Goal: Obtain resource: Obtain resource

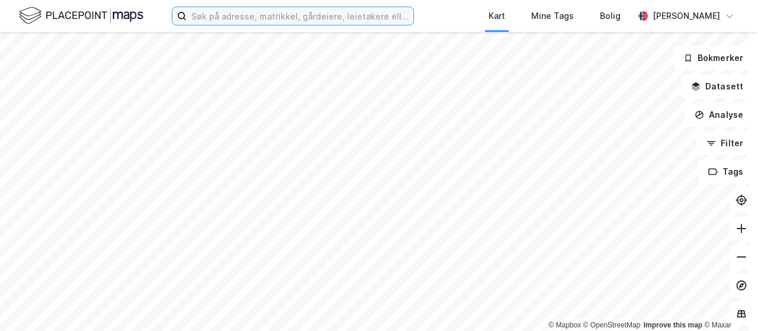
click at [351, 14] on input at bounding box center [300, 16] width 227 height 18
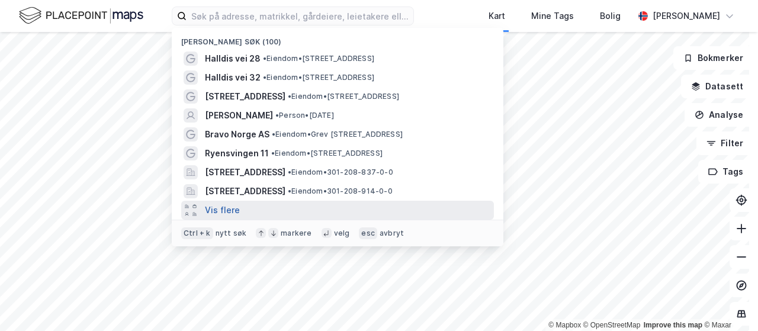
click at [229, 208] on button "Vis flere" at bounding box center [222, 210] width 35 height 14
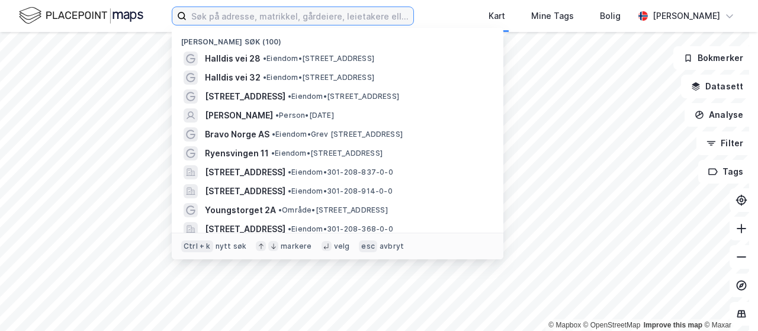
click at [241, 17] on input at bounding box center [300, 16] width 227 height 18
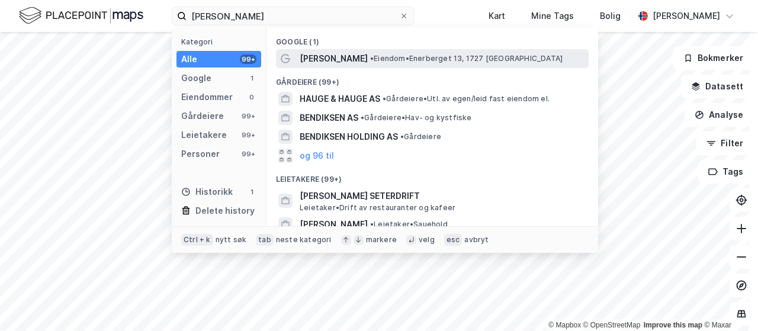
click at [358, 57] on span "[PERSON_NAME]" at bounding box center [334, 59] width 68 height 14
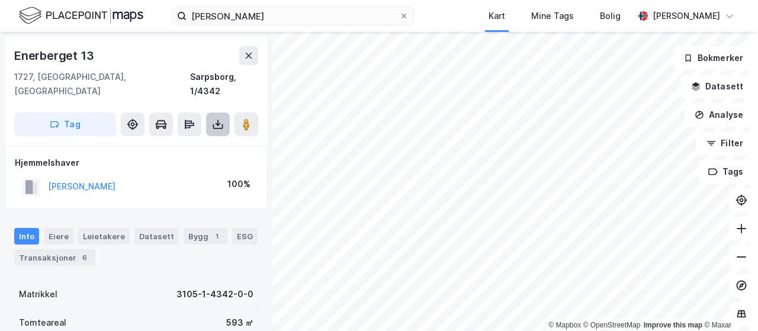
click at [219, 118] on icon at bounding box center [218, 124] width 12 height 12
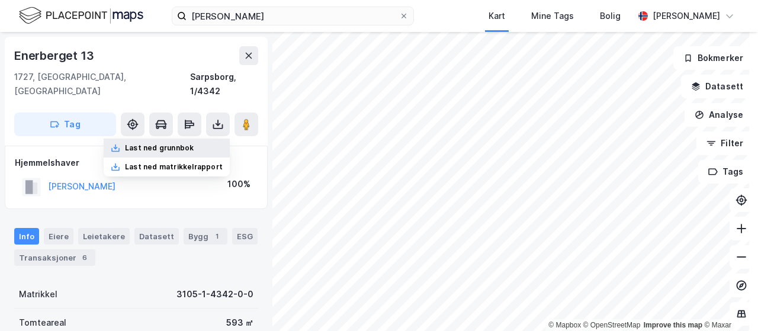
click at [184, 143] on div "Last ned grunnbok" at bounding box center [159, 147] width 69 height 9
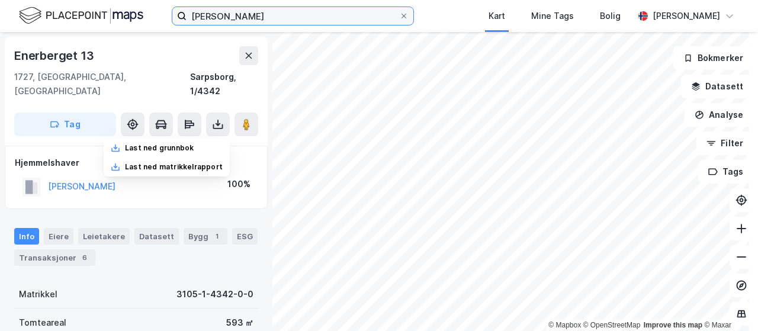
click at [275, 15] on input "[PERSON_NAME]" at bounding box center [293, 16] width 213 height 18
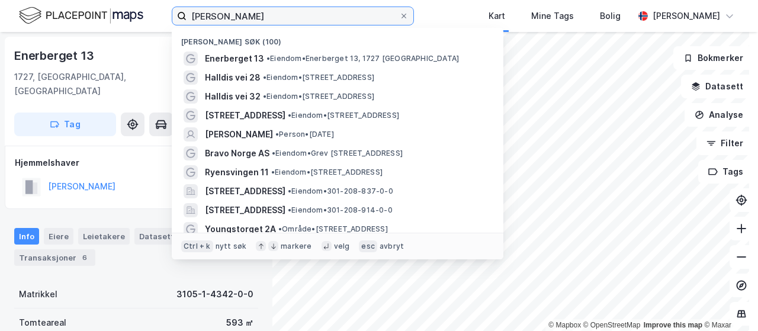
drag, startPoint x: 293, startPoint y: 16, endPoint x: 156, endPoint y: 2, distance: 137.5
click at [156, 2] on div "[PERSON_NAME] søk (100) Enerberget 13 • Eiendom • Enerberget 13, 1727 Sarpsborg…" at bounding box center [379, 16] width 758 height 32
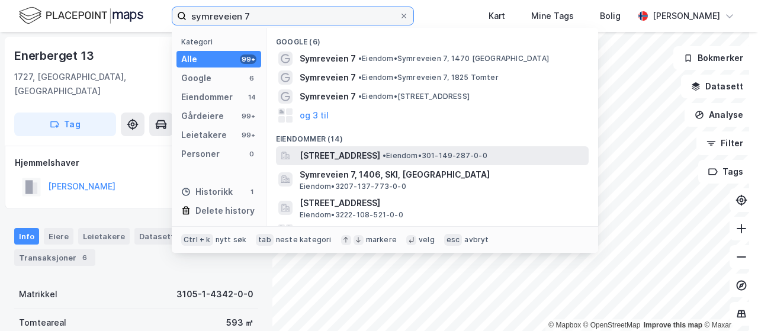
type input "symreveien 7"
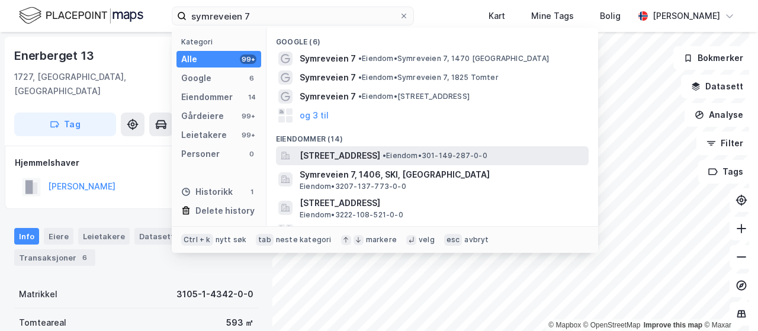
click at [326, 150] on span "[STREET_ADDRESS]" at bounding box center [340, 156] width 81 height 14
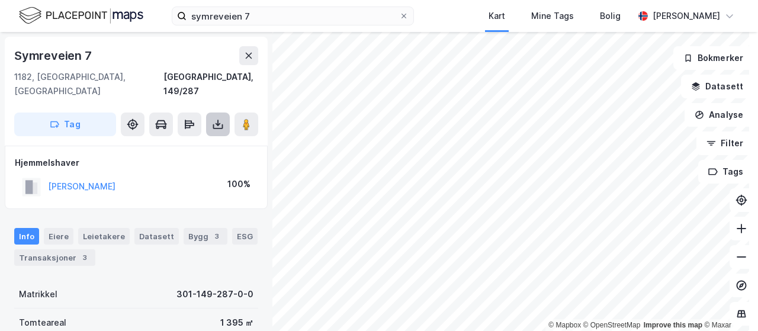
click at [222, 124] on icon at bounding box center [218, 126] width 10 height 5
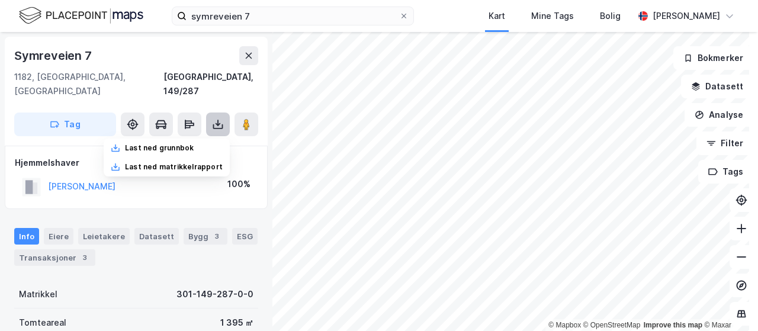
click at [218, 118] on icon at bounding box center [218, 124] width 12 height 12
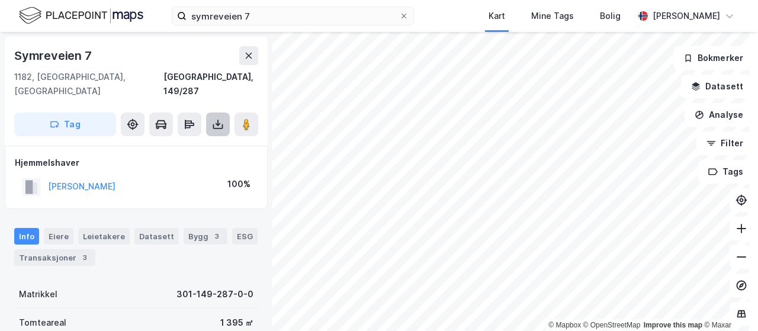
click at [218, 118] on icon at bounding box center [218, 124] width 12 height 12
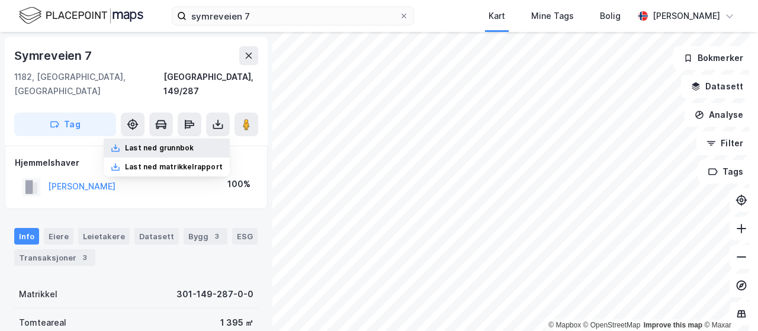
click at [181, 143] on div "Last ned grunnbok" at bounding box center [159, 147] width 69 height 9
